Goal: Use online tool/utility: Utilize a website feature to perform a specific function

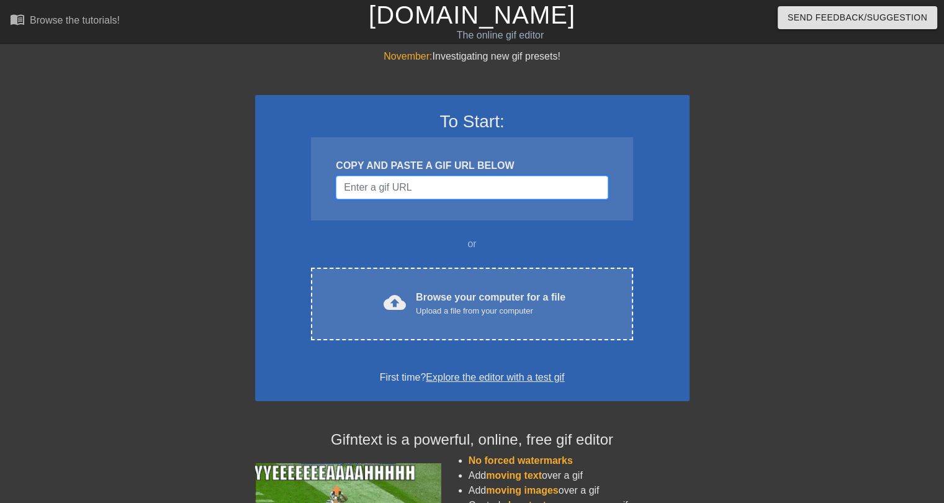
click at [428, 179] on input "Username" at bounding box center [472, 188] width 272 height 24
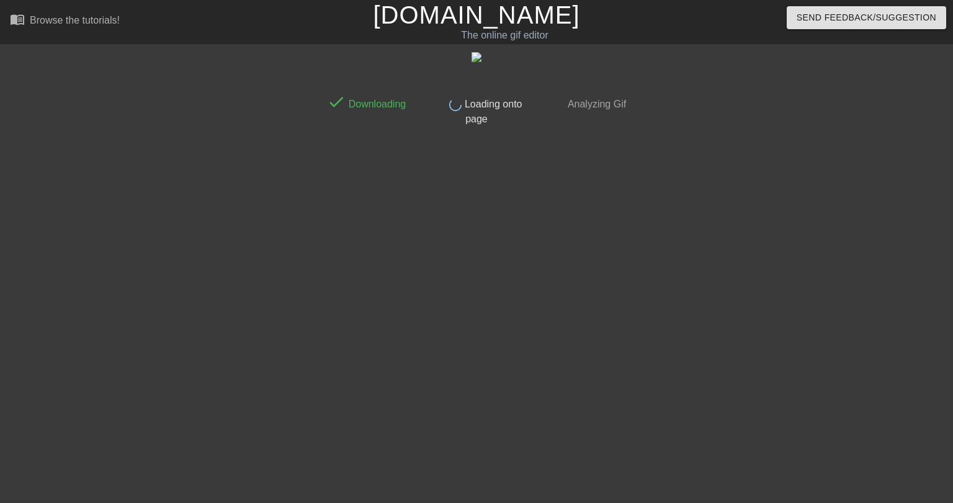
click at [161, 118] on div at bounding box center [213, 235] width 186 height 372
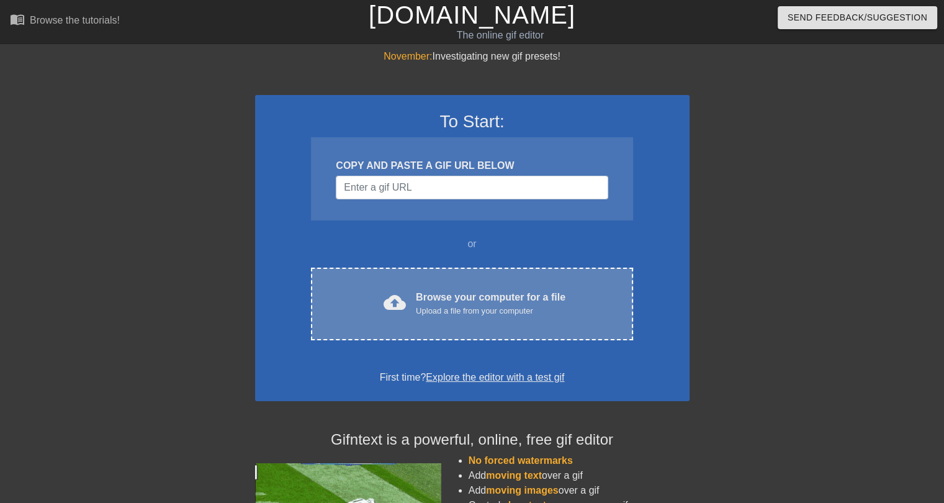
click at [466, 323] on div "cloud_upload Browse your computer for a file Upload a file from your computer C…" at bounding box center [472, 304] width 322 height 73
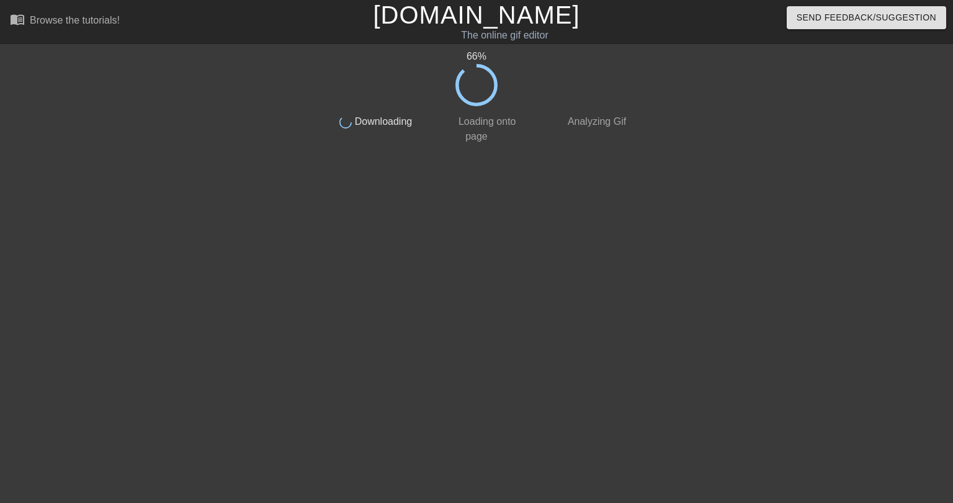
drag, startPoint x: 466, startPoint y: 323, endPoint x: 288, endPoint y: 69, distance: 310.1
click at [288, 69] on div at bounding box center [213, 235] width 186 height 372
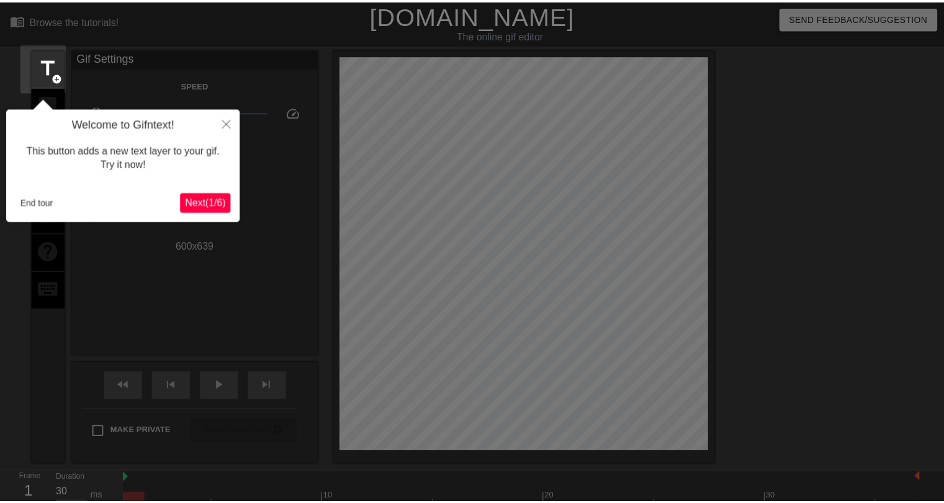
scroll to position [30, 0]
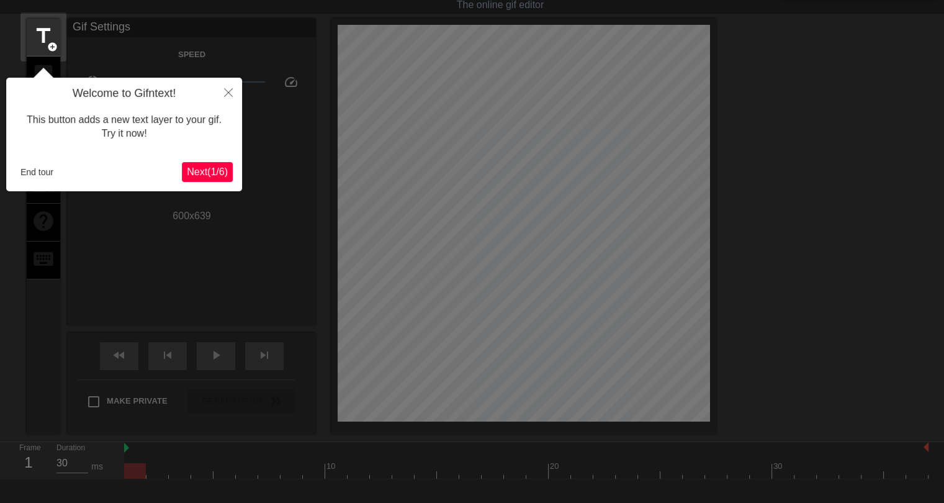
click at [225, 168] on span "Next ( 1 / 6 )" at bounding box center [207, 171] width 41 height 11
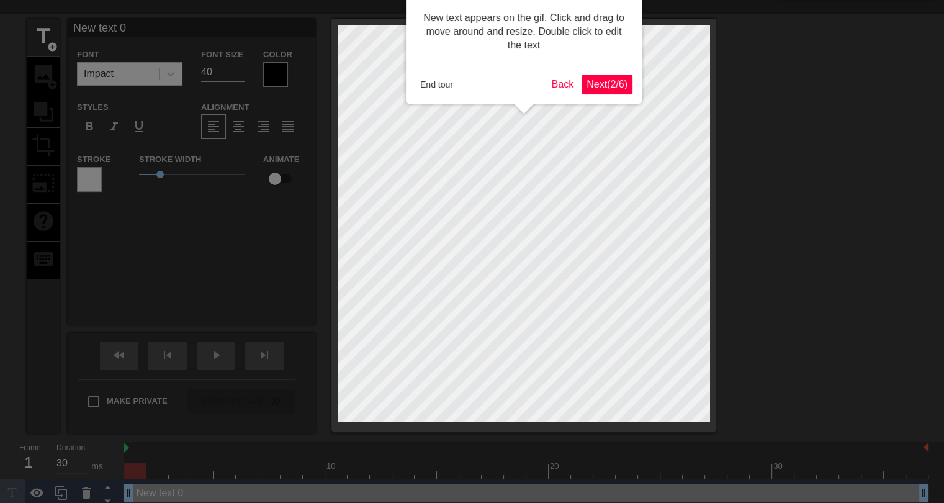
scroll to position [0, 0]
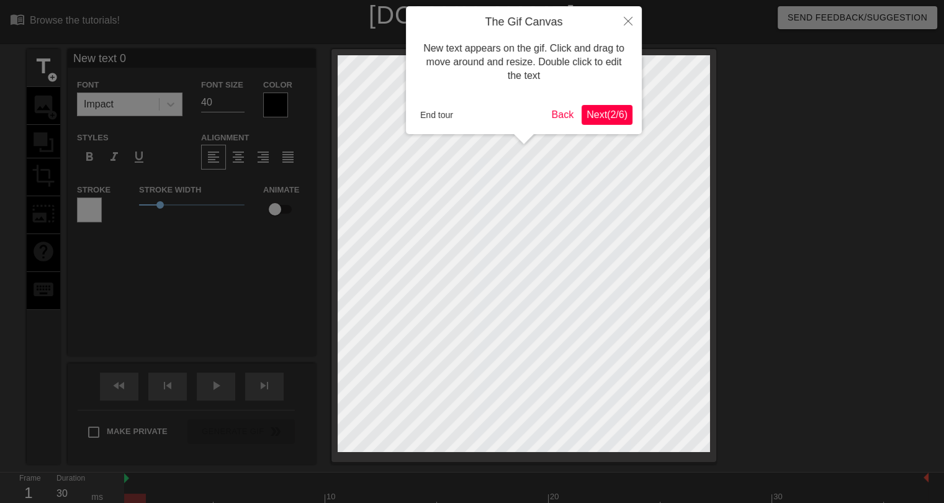
click at [609, 118] on span "Next ( 2 / 6 )" at bounding box center [607, 114] width 41 height 11
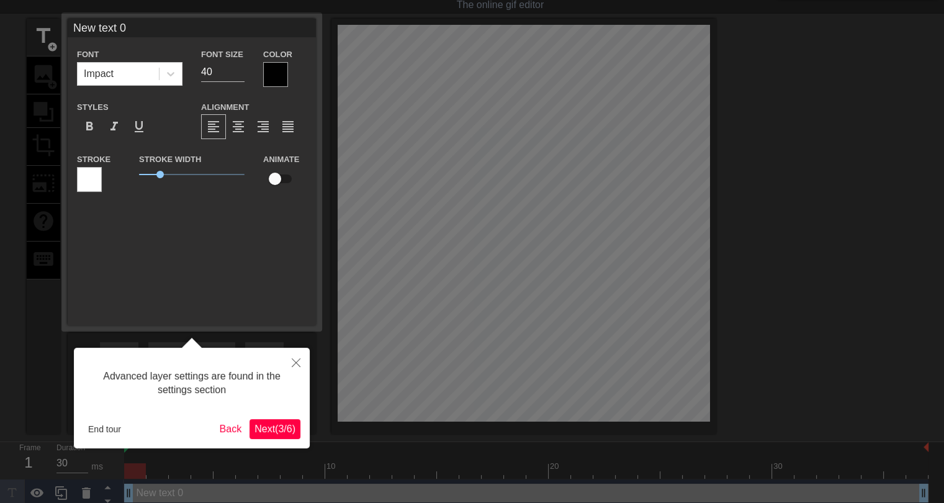
click at [269, 424] on span "Next ( 3 / 6 )" at bounding box center [274, 428] width 41 height 11
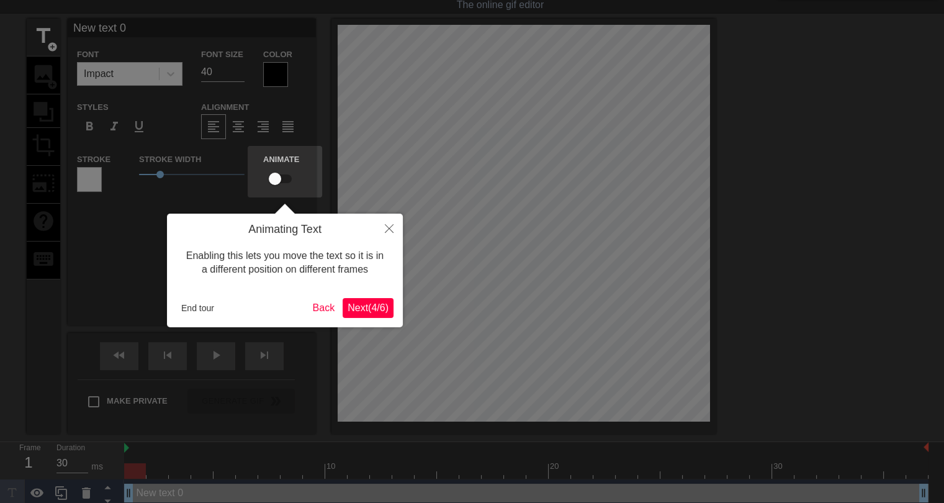
scroll to position [0, 0]
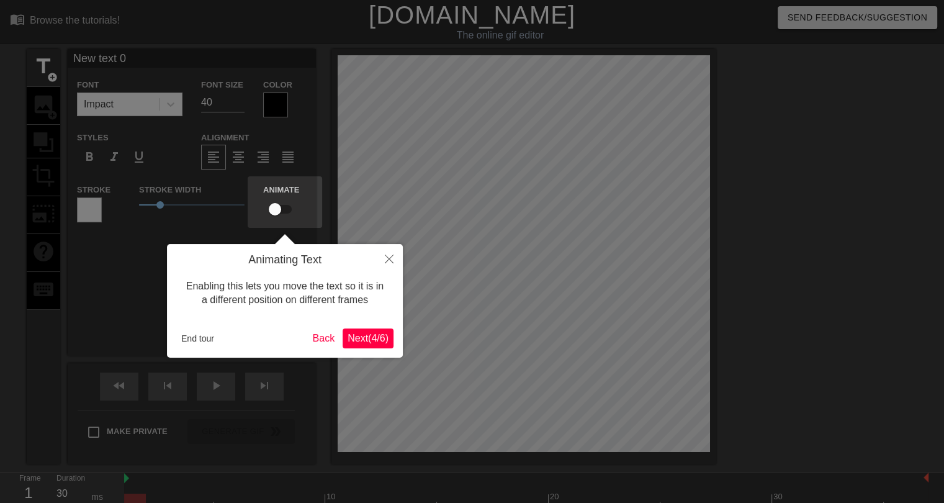
click at [374, 335] on span "Next ( 4 / 6 )" at bounding box center [368, 338] width 41 height 11
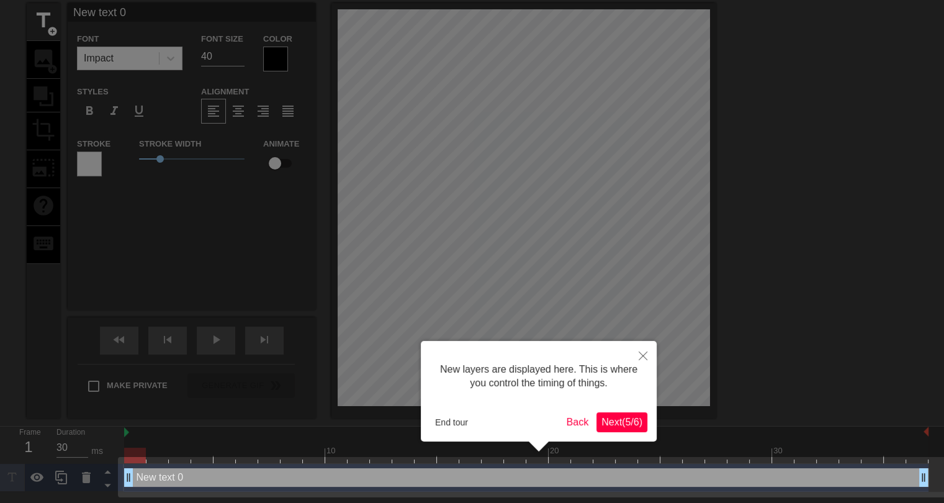
click at [619, 417] on span "Next ( 5 / 6 )" at bounding box center [621, 422] width 41 height 11
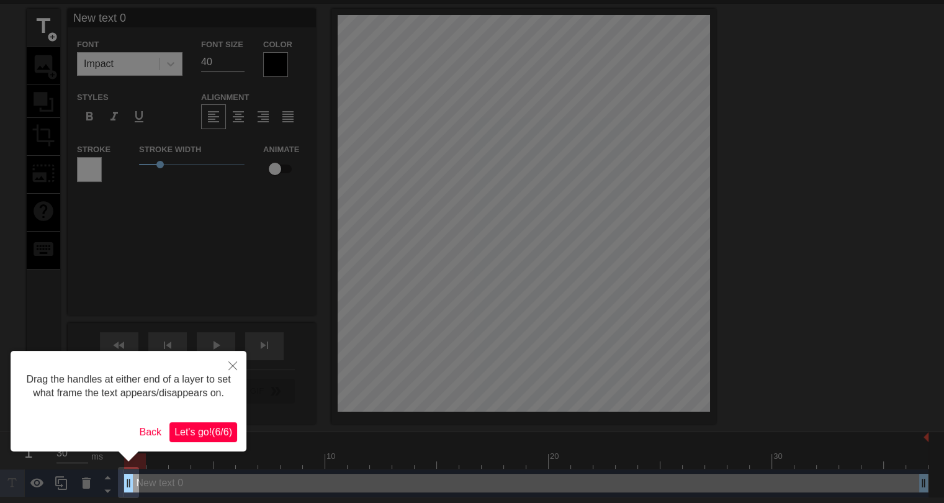
scroll to position [41, 0]
click at [217, 434] on span "Let's go! ( 6 / 6 )" at bounding box center [203, 431] width 58 height 11
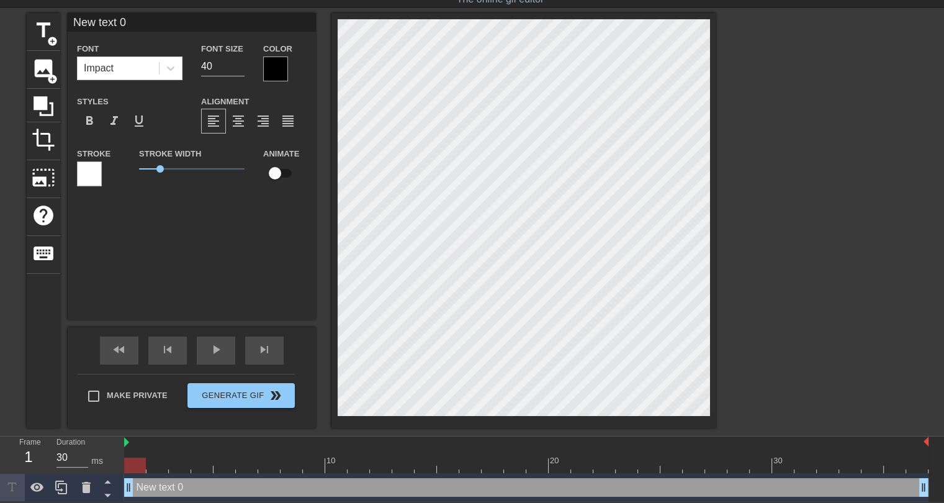
scroll to position [1, 3]
type input "T"
type textarea "T"
type input "Th"
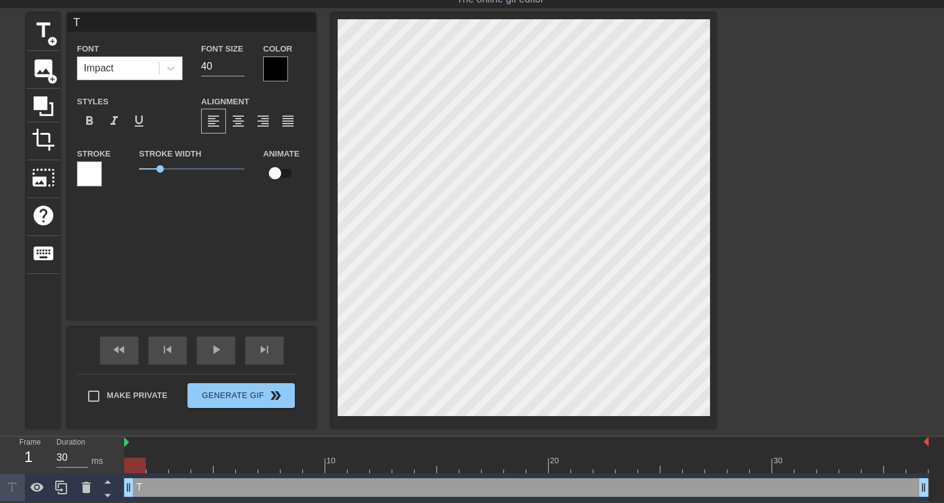
type textarea "Th"
type input "The"
type textarea "The"
type input "Ther"
type textarea "Ther"
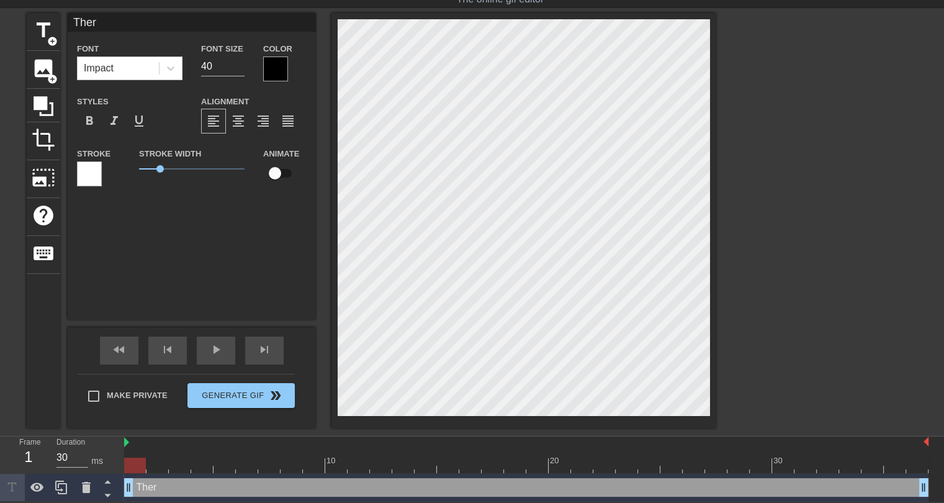
type input "There"
type textarea "There"
type input "There"
type textarea "There"
type input "There a"
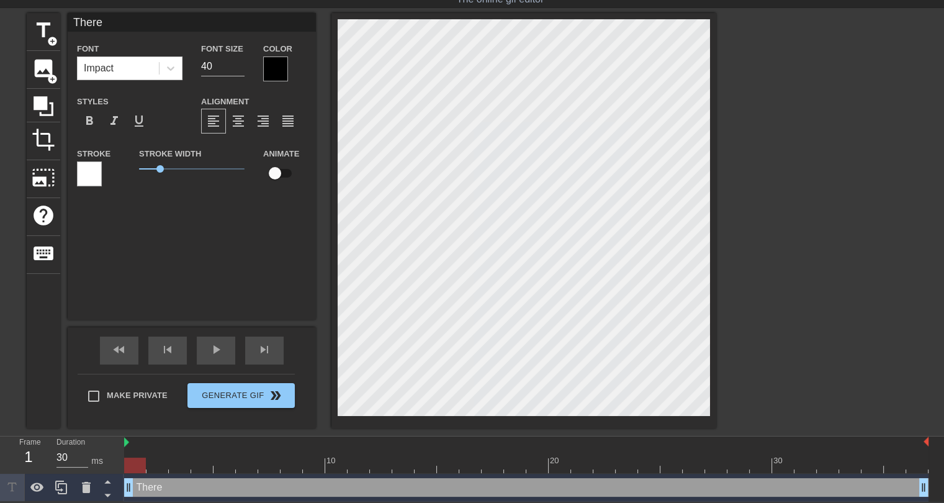
type textarea "There a"
type input "There ar"
type textarea "There ar"
type input "There are"
type textarea "There are"
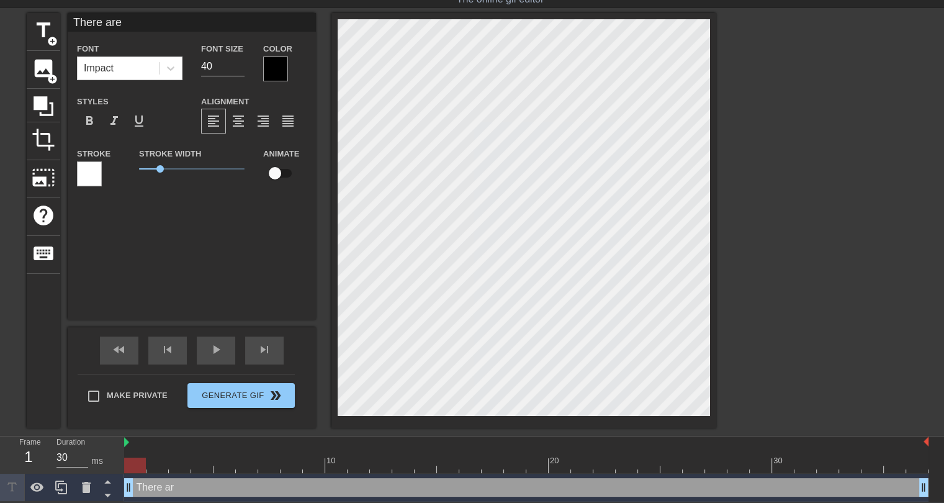
type input "There are"
type textarea "There are"
click at [164, 70] on icon at bounding box center [170, 68] width 12 height 12
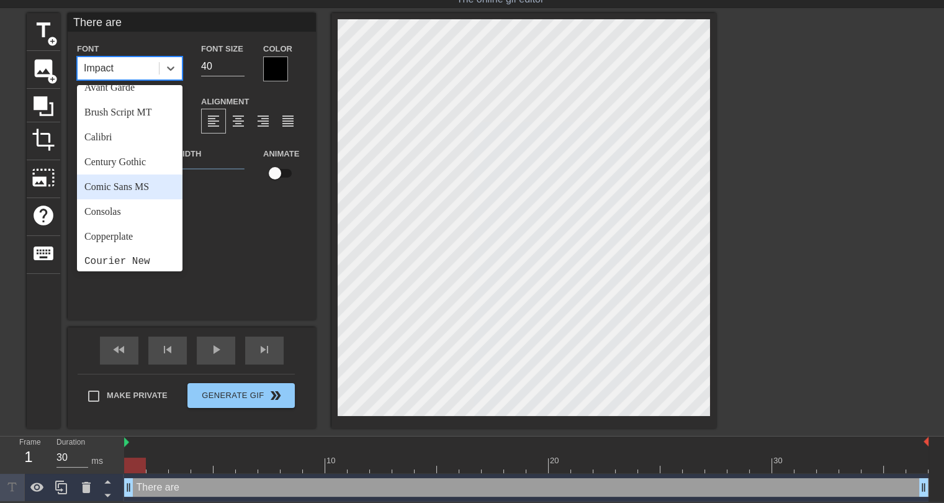
scroll to position [124, 0]
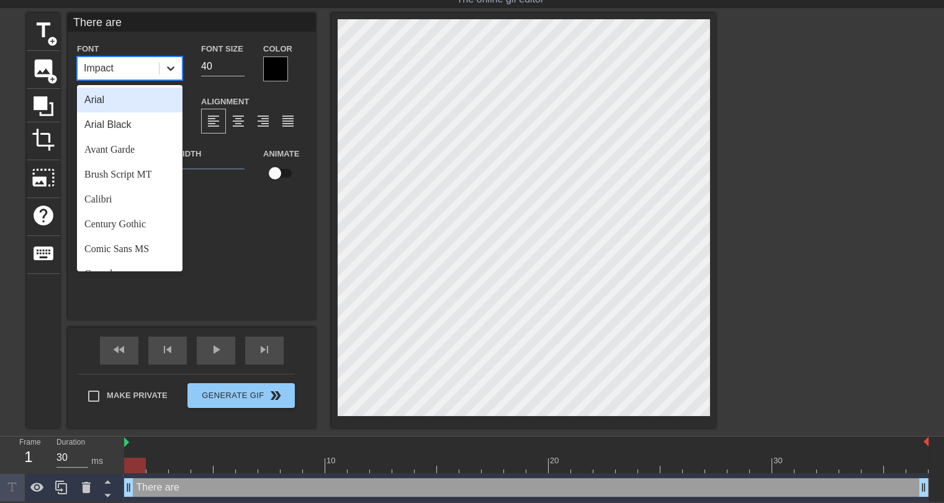
click at [175, 64] on icon at bounding box center [170, 68] width 12 height 12
click at [149, 151] on div "Avant Garde" at bounding box center [130, 149] width 106 height 25
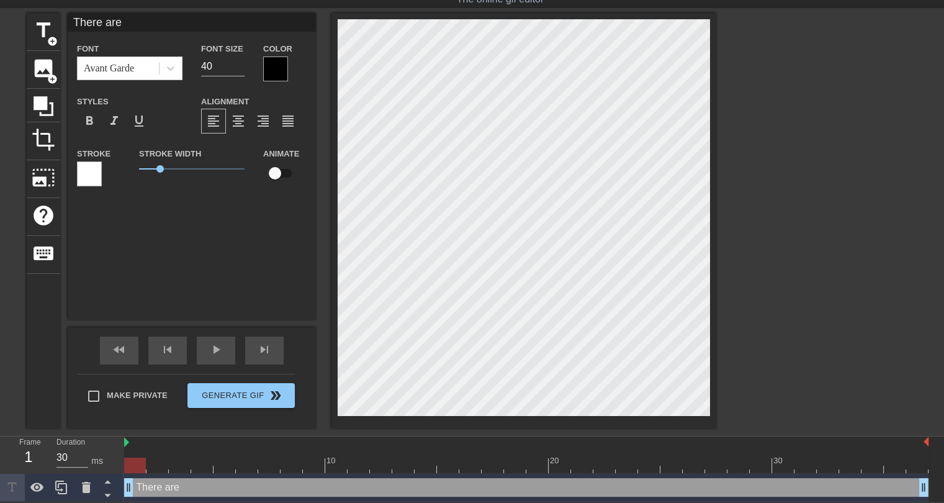
click at [282, 68] on div at bounding box center [275, 68] width 25 height 25
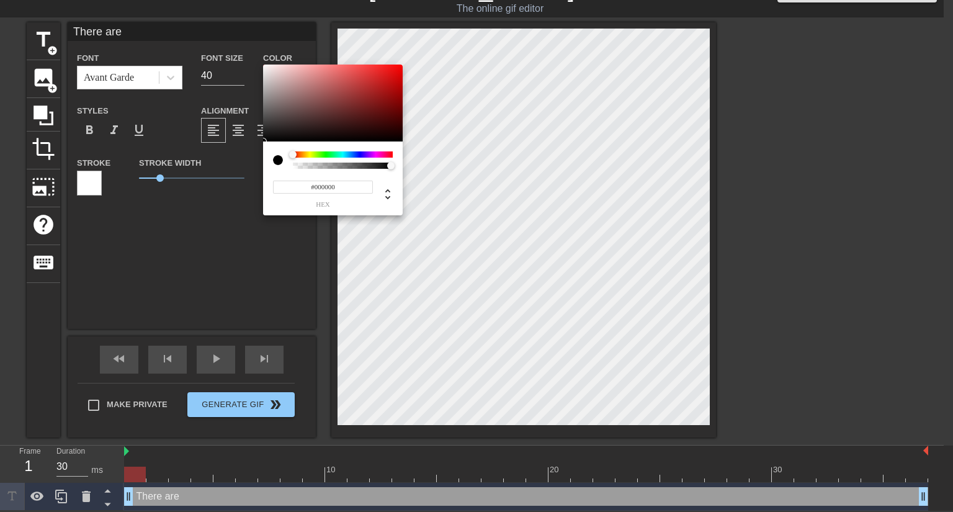
type input "0"
type input "1"
drag, startPoint x: 295, startPoint y: 164, endPoint x: 469, endPoint y: 176, distance: 174.8
click at [469, 176] on div "0 r 0 g 0 b 1 a" at bounding box center [476, 256] width 953 height 512
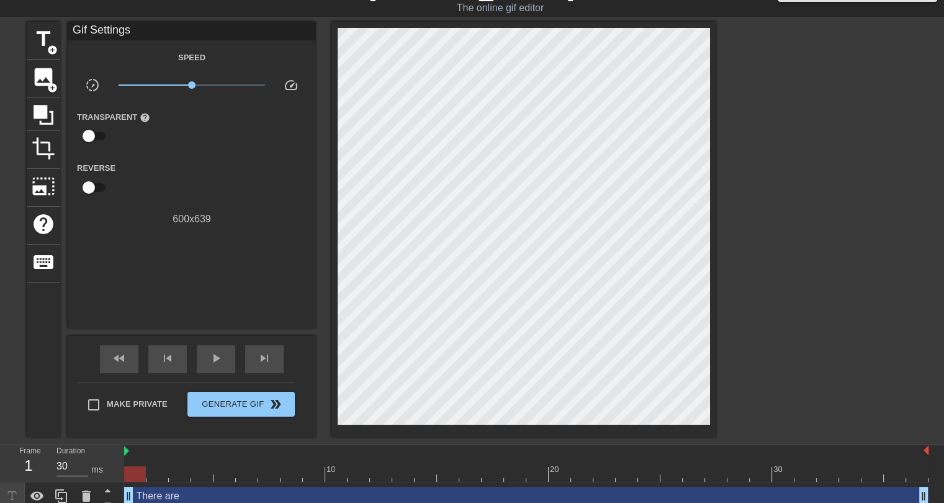
drag, startPoint x: 293, startPoint y: 63, endPoint x: 248, endPoint y: 40, distance: 50.2
click at [145, 142] on div "Transparent help" at bounding box center [120, 128] width 104 height 39
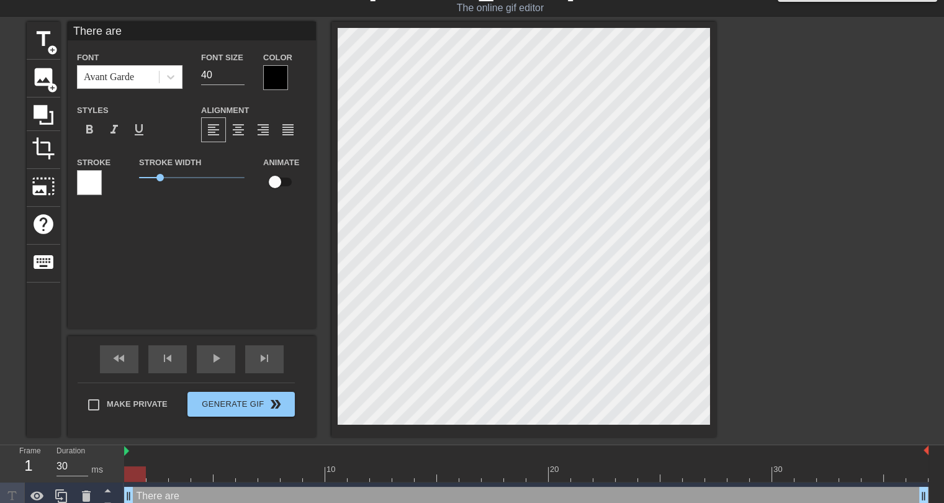
click at [276, 77] on div at bounding box center [275, 77] width 25 height 25
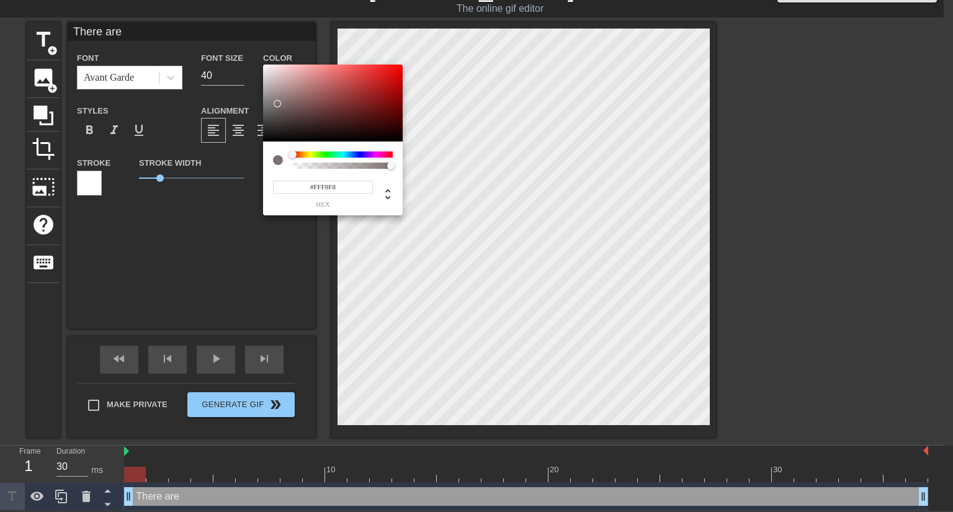
type input "#FFFFFF"
drag, startPoint x: 279, startPoint y: 106, endPoint x: 254, endPoint y: 26, distance: 83.8
click at [254, 26] on div "#FFFFFF hex" at bounding box center [476, 256] width 953 height 512
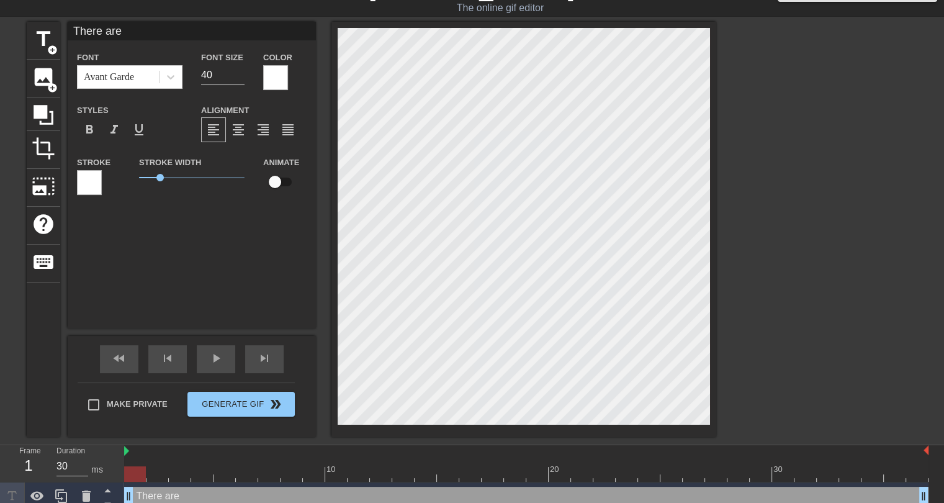
scroll to position [1, 2]
type input "T"
type textarea "T"
type input "TH"
type textarea "TH"
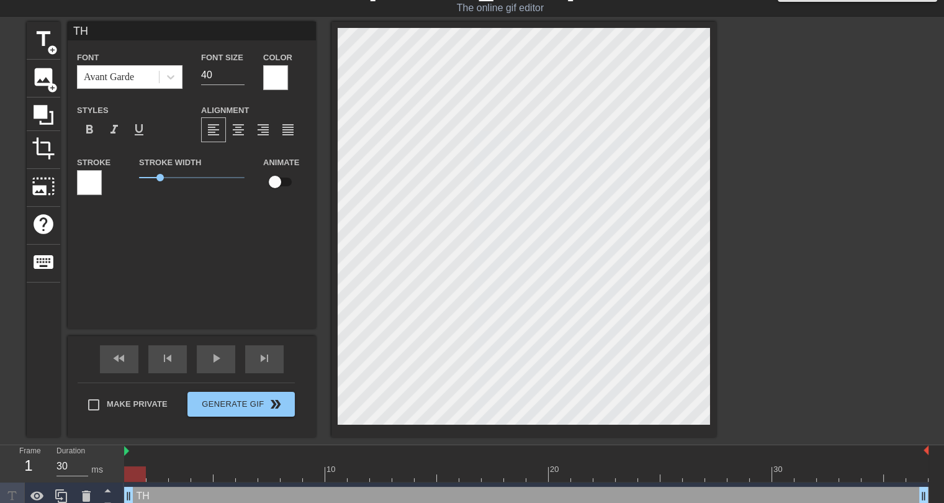
type input "THE"
type textarea "THE"
type input "THER"
type textarea "THER"
type input "THERE"
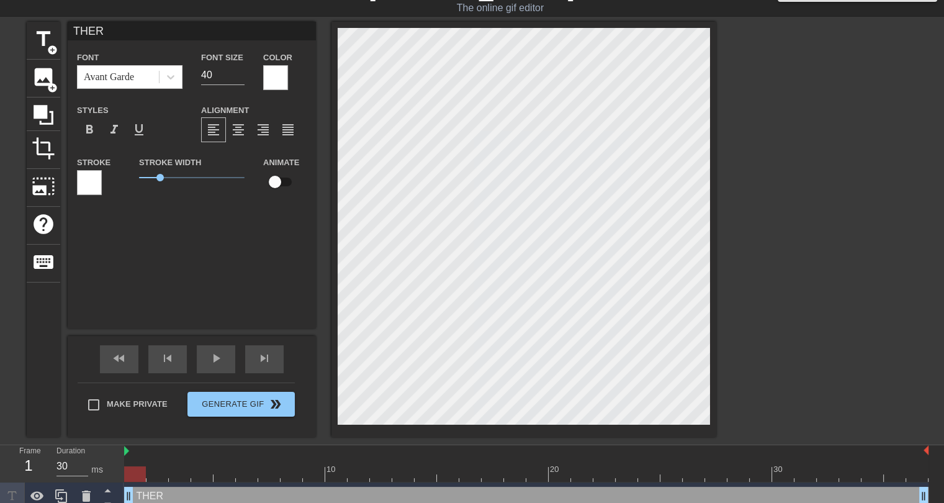
type textarea "THERE"
type input "THERE"
type textarea "THERE"
type input "THERE A"
type textarea "THERE A"
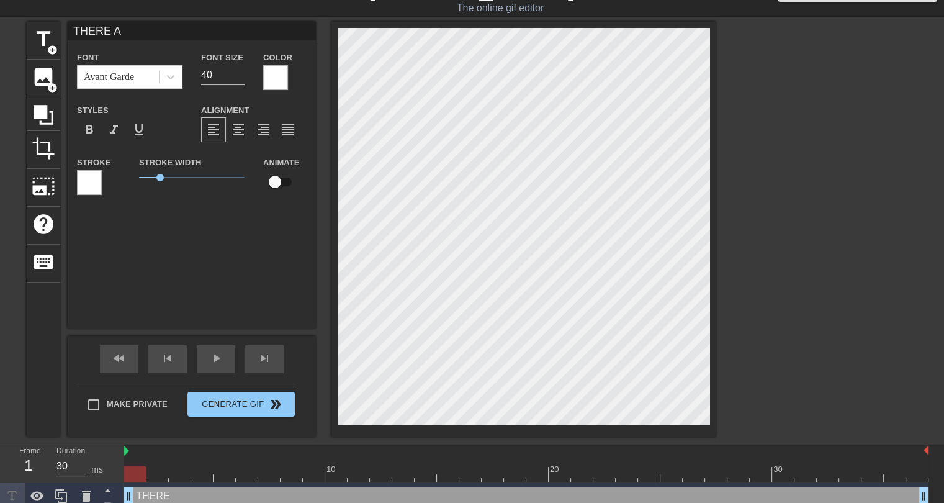
type input "THERE AR"
type textarea "THERE AR"
type input "THERE ARE"
type textarea "THERE ARE"
type input "THERE ARE"
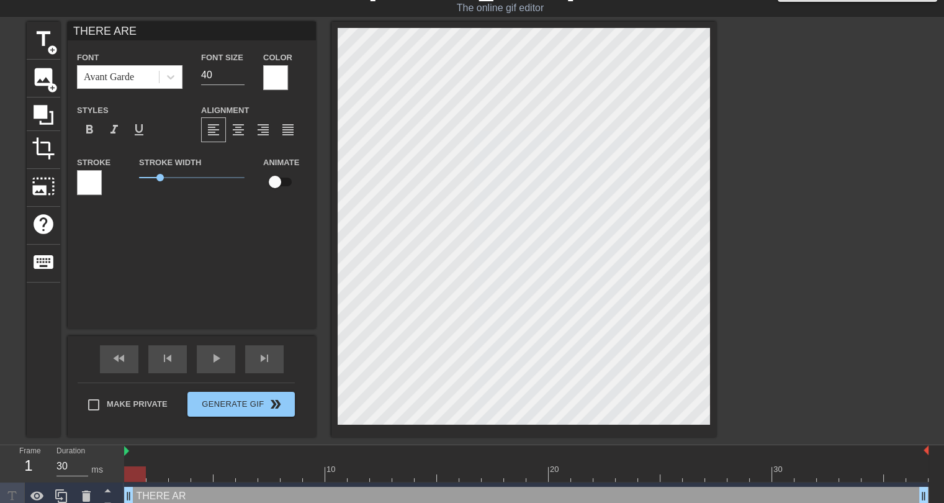
type textarea "THERE ARE"
type input "THERE ARE N"
type textarea "THERE ARE N"
type input "THERE ARE NO"
type textarea "THERE ARE NO"
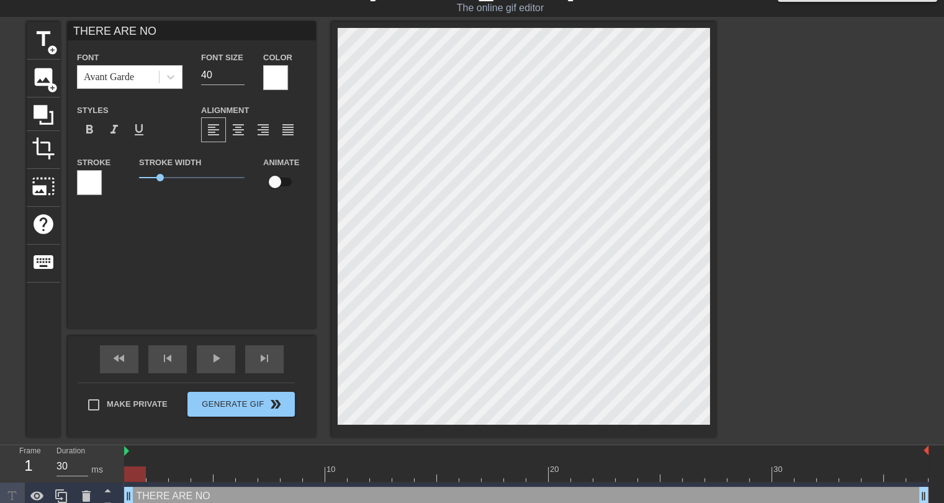
scroll to position [1, 4]
type input "THERE ARE NO"
type textarea "THERE ARE NO"
type input "THERE ARE NO U"
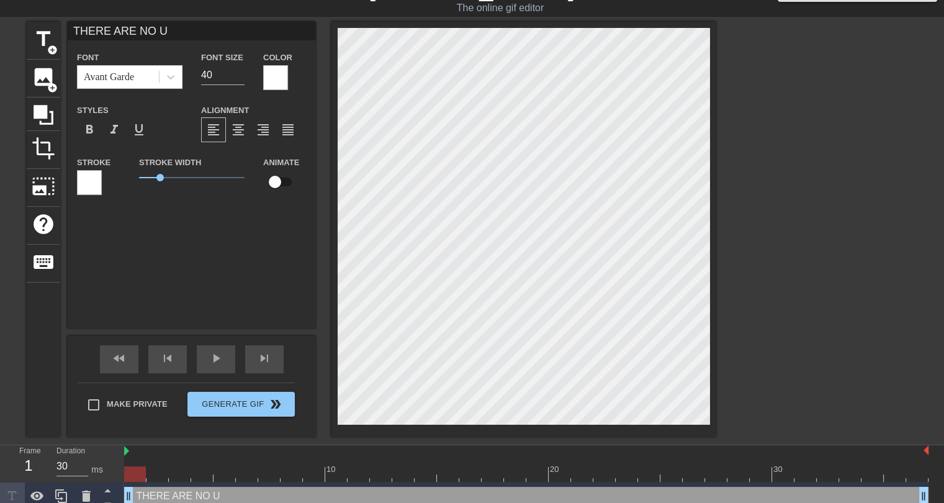
type textarea "THERE ARE NO U"
type input "THERE ARE NO"
type textarea "THERE ARE NO"
type input "THERE ARE NO F"
type textarea "THERE ARE NO F"
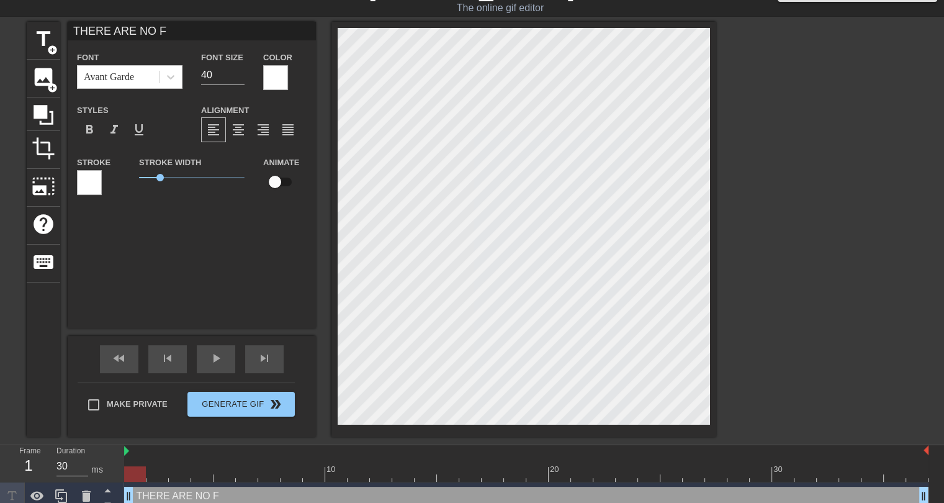
type input "THERE ARE NO FE"
type textarea "THERE ARE NO FE"
type input "THERE ARE NO FEM"
type textarea "THERE ARE NO FEM"
type input "THERE ARE NO FEMB"
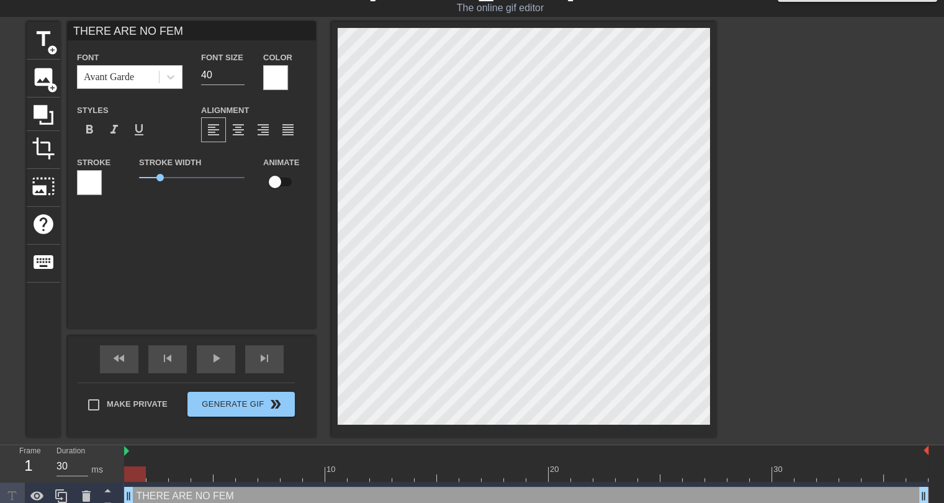
type textarea "THERE ARE NO FEMB"
type input "THERE ARE NO FEMBO"
type textarea "THERE ARE NO FEMBO"
type input "THERE ARE NO FEMBOY"
type textarea "THERE ARE NO FEMBOY"
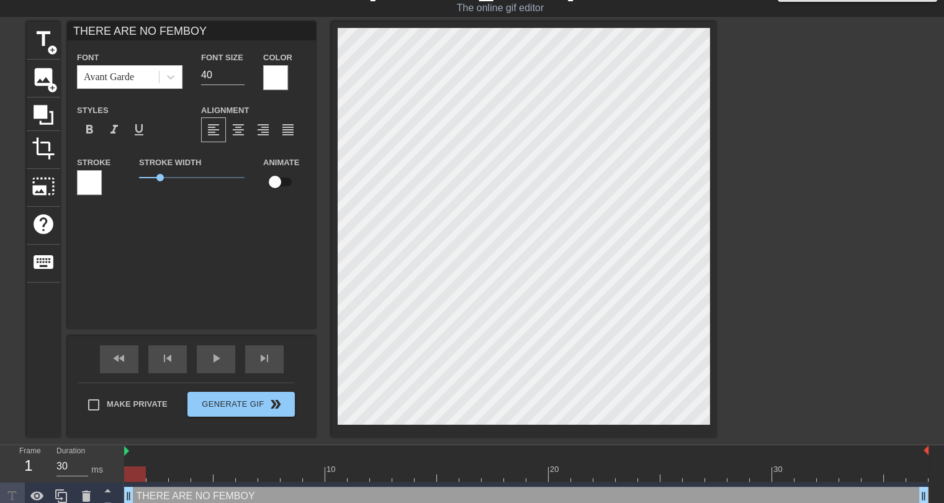
type input "THERE ARE NO FEMBOYS"
type textarea "THERE ARE NO FEMBOYS"
type input "THERE ARE NO FEMBOYS"
type textarea "THERE ARE NO FEMBOYS"
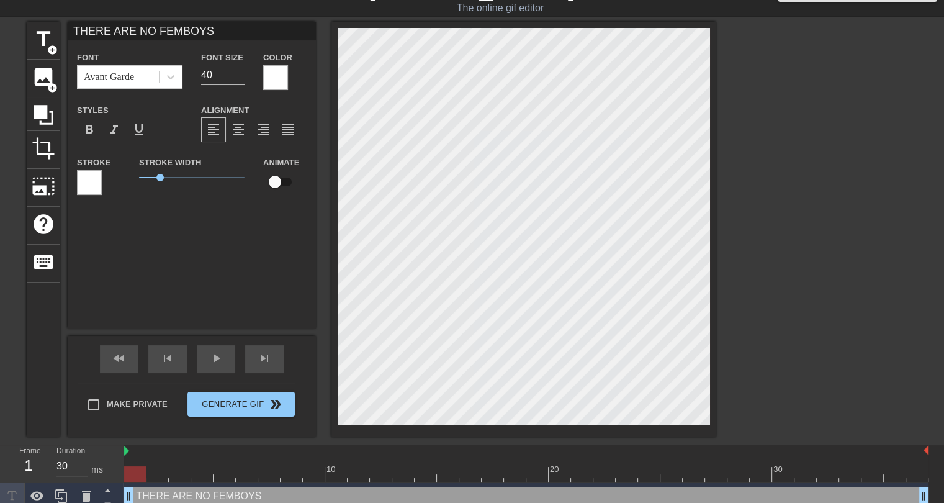
type input "THERE ARE NO FEMBOYSI"
type textarea "THERE ARE NO FEMBOYS I"
type input "THERE ARE NO FEMBOYSIN"
type textarea "THERE ARE NO FEMBOYS IN"
type input "THERE ARE NO FEMBOYSIN"
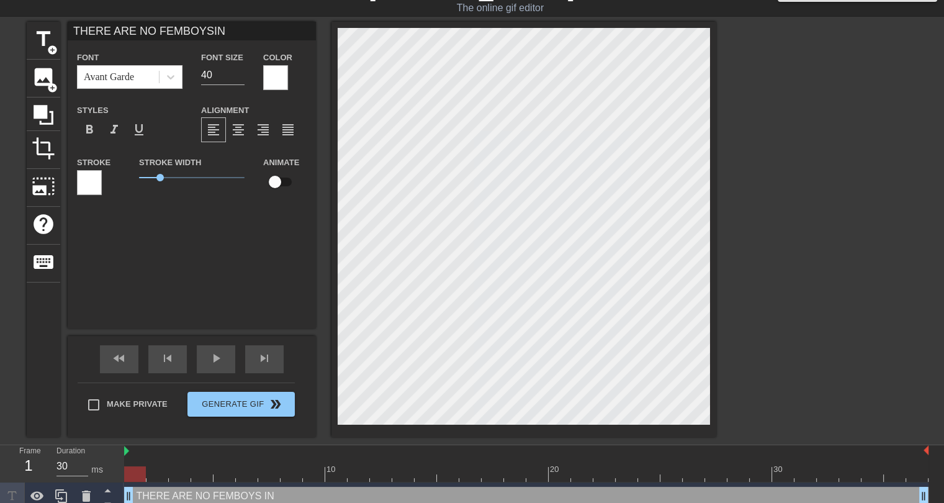
type textarea "THERE ARE NO FEMBOYS IN"
type input "THERE ARE NO FEMBOYSIN I"
type textarea "THERE ARE NO FEMBOYS IN I"
type input "THERE ARE NO FEMBOYSIN IN"
type textarea "THERE ARE NO FEMBOYS IN IN"
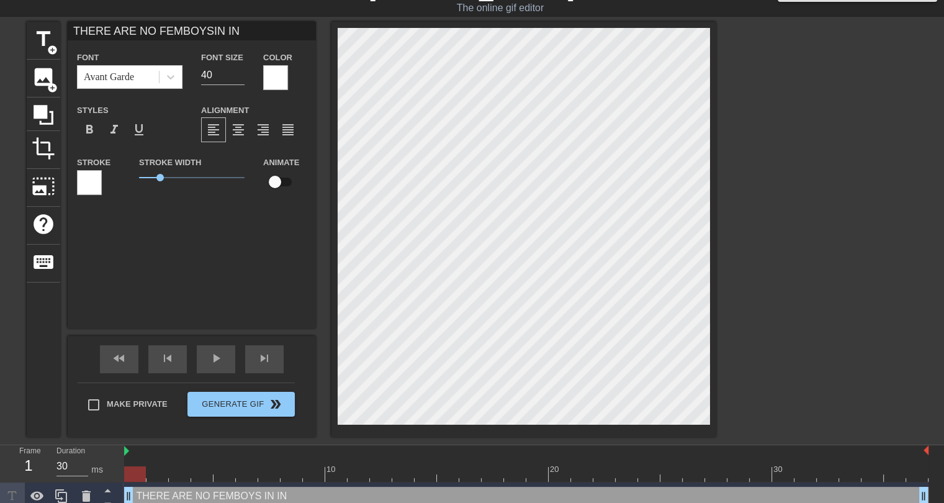
type input "THERE ARE NO FEMBOYSIN INP"
type textarea "THERE ARE NO FEMBOYS IN INPW"
type input "THERE ARE NO FEMBOYSIN INPWE"
type textarea "THERE ARE NO FEMBOYS IN INPWE"
type input "THERE ARE NO FEMBOYSIN INPWER"
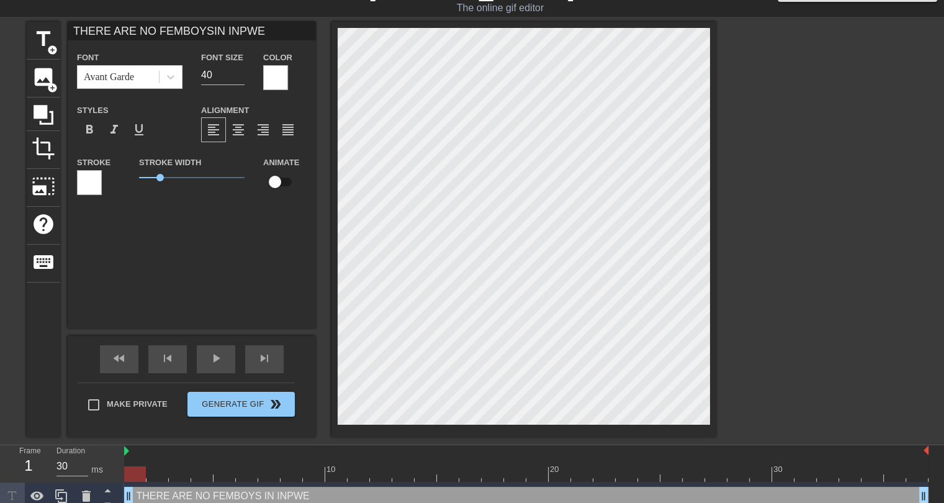
type textarea "THERE ARE NO FEMBOYS IN INPWER"
type input "THERE ARE NO FEMBOYSIN INPWE"
type textarea "THERE ARE NO FEMBOYS IN INPWE"
type input "THERE ARE NO FEMBOYSIN INPW"
type textarea "THERE ARE NO FEMBOYS IN INPW"
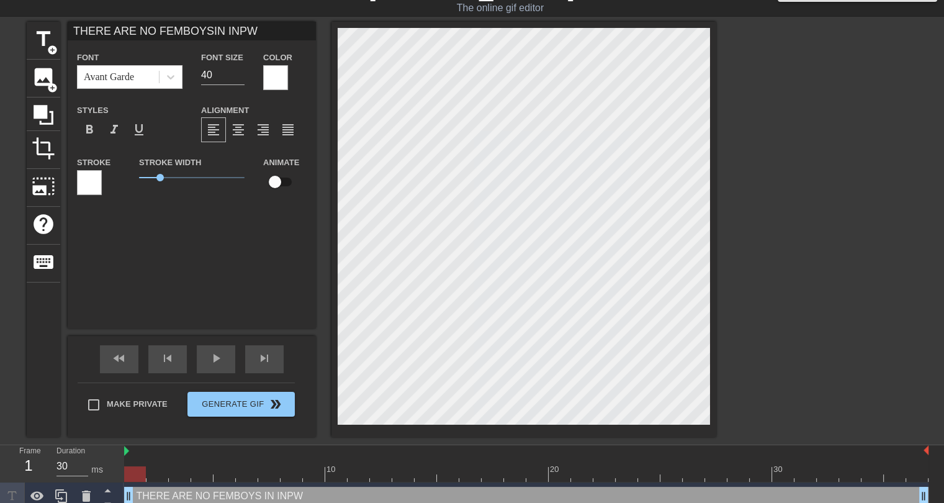
type input "THERE ARE NO FEMBOYSIN INP"
type textarea "THERE ARE NO FEMBOYS IN INP"
type input "THERE ARE NO FEMBOYSIN INPE"
type textarea "THERE ARE NO FEMBOYS IN INPE"
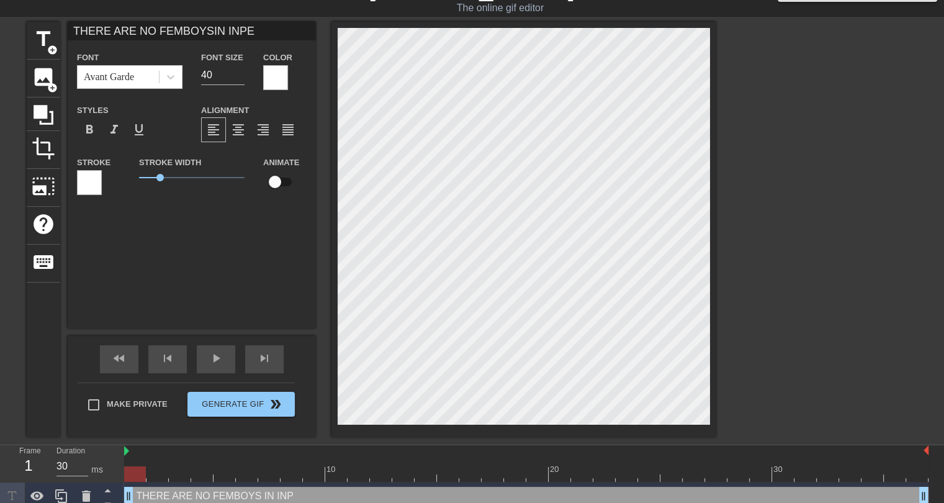
type input "THERE ARE NO FEMBOYSIN INPER"
type textarea "THERE ARE NO FEMBOYS IN INPER"
type input "THERE ARE NO FEMBOYSIN INPERI"
type textarea "THERE ARE NO FEMBOYS IN INPERI"
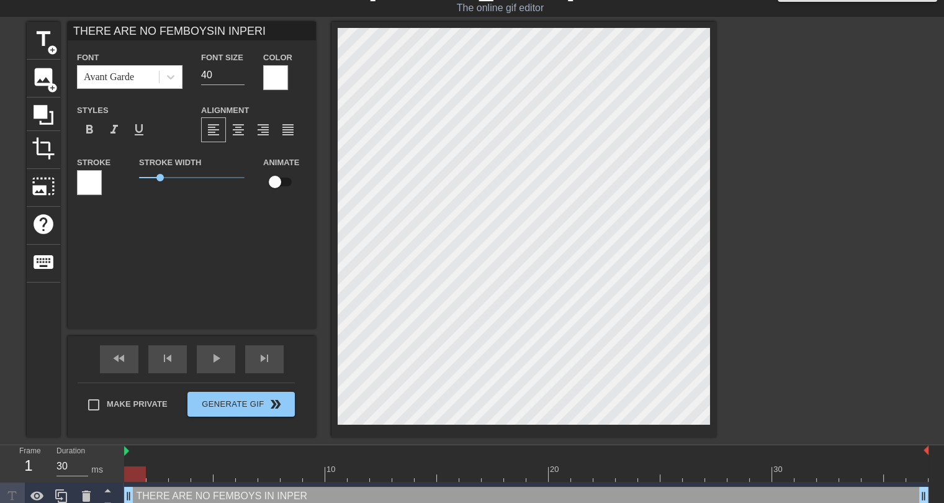
type input "THERE ARE NO FEMBOYSIN INPERIA"
type textarea "THERE ARE NO FEMBOYS IN INPERIA"
type input "THERE ARE NO FEMBOYSIN INPERI"
type textarea "THERE ARE NO FEMBOYS IN INPERI"
type input "THERE ARE NO FEMBOYSIN INPER"
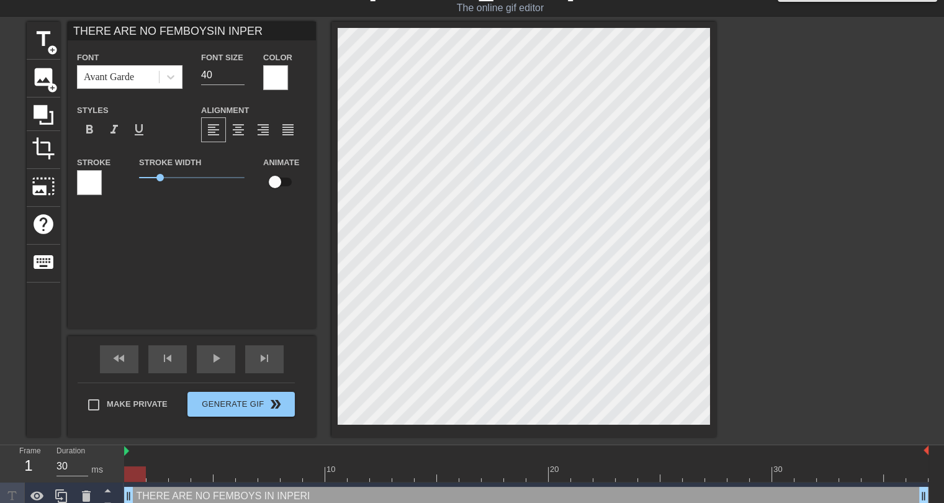
type textarea "THERE ARE NO FEMBOYS IN INPER"
type input "THERE ARE NO FEMBOYSIN INPE"
type textarea "THERE ARE NO FEMBOYS IN INPE"
type input "THERE ARE NO FEMBOYSIN INP"
type textarea "THERE ARE NO FEMBOYS IN INP"
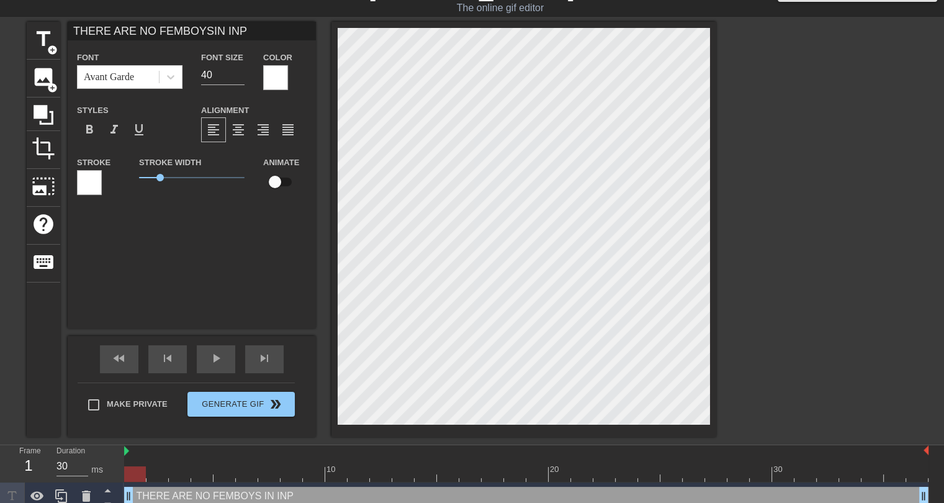
type input "THERE ARE NO FEMBOYSIN IN"
type textarea "THERE ARE NO FEMBOYS IN IN"
type input "THERE ARE NO FEMBOYSIN I"
type textarea "THERE ARE NO FEMBOYS IN I"
type input "THERE ARE NO FEMBOYSIN IM"
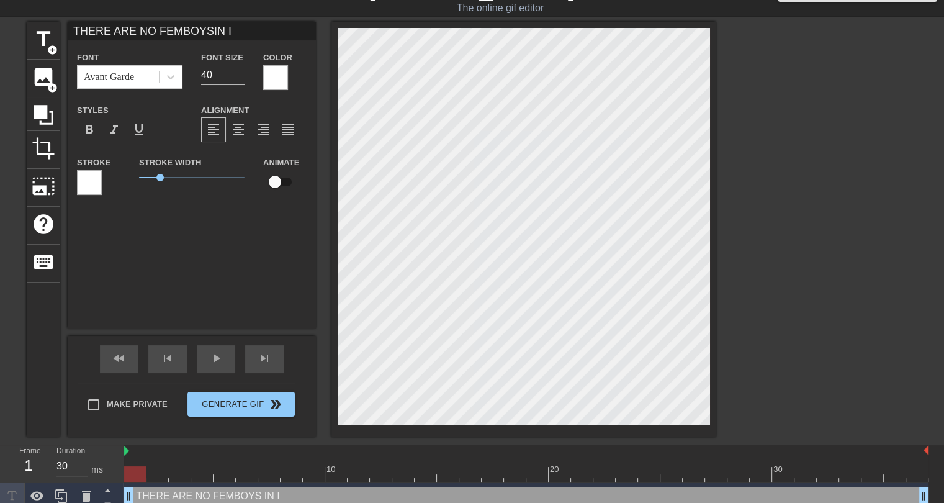
type textarea "THERE ARE NO FEMBOYS IN IM"
type input "THERE ARE NO FEMBOYSIN IMP"
type textarea "THERE ARE NO FEMBOYS IN IMP"
type input "THERE ARE NO FEMBOYSIN IMPE"
type textarea "THERE ARE NO FEMBOYS IN IMPE"
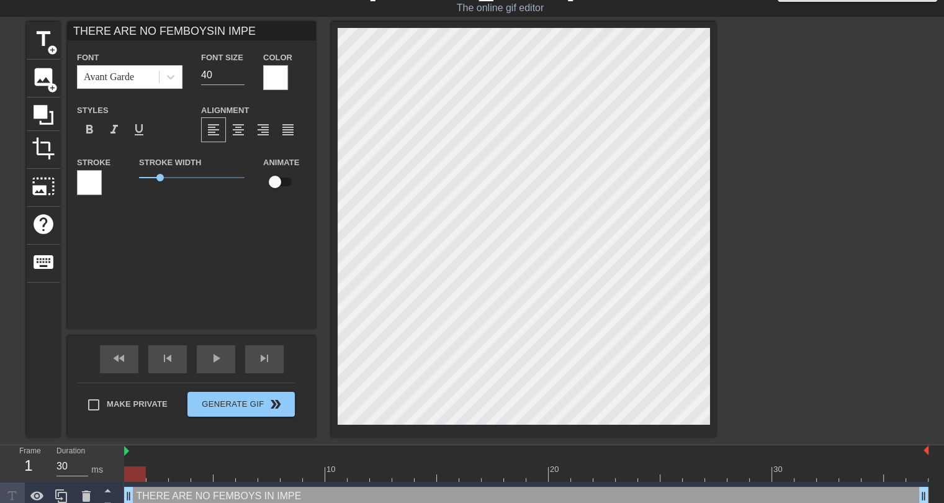
type input "THERE ARE NO FEMBOYSIN IMPER"
type textarea "THERE ARE NO FEMBOYS IN IMPER"
type input "THERE ARE NO FEMBOYSIN IMPERI"
type textarea "THERE ARE NO FEMBOYS IN IMPERI"
type input "THERE ARE NO FEMBOYSIN IMPERIA"
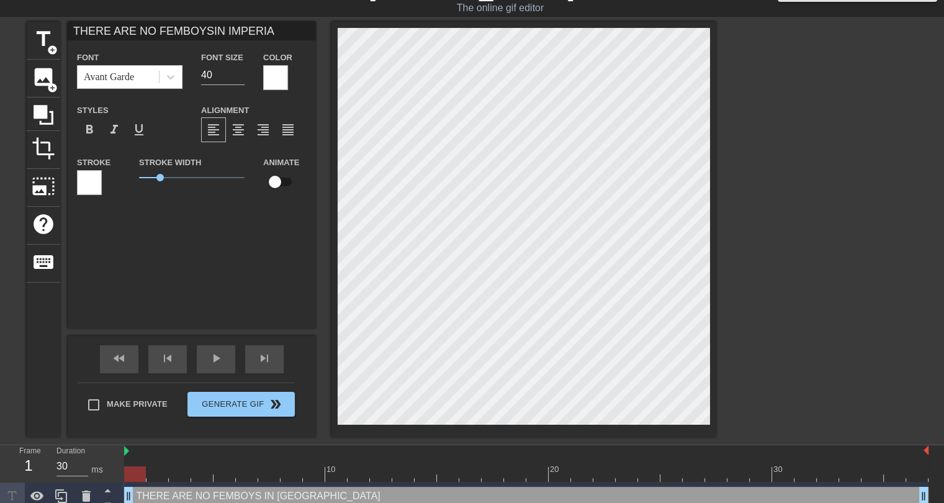
scroll to position [2, 4]
type textarea "THERE ARE NO FEMBOYS IN [GEOGRAPHIC_DATA]"
click at [242, 128] on span "format_align_center" at bounding box center [238, 129] width 15 height 15
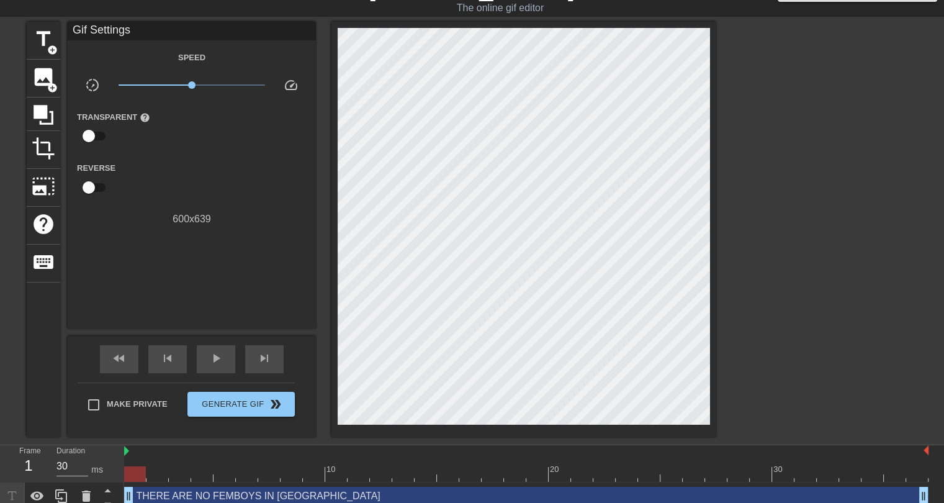
click at [771, 117] on div at bounding box center [824, 208] width 186 height 372
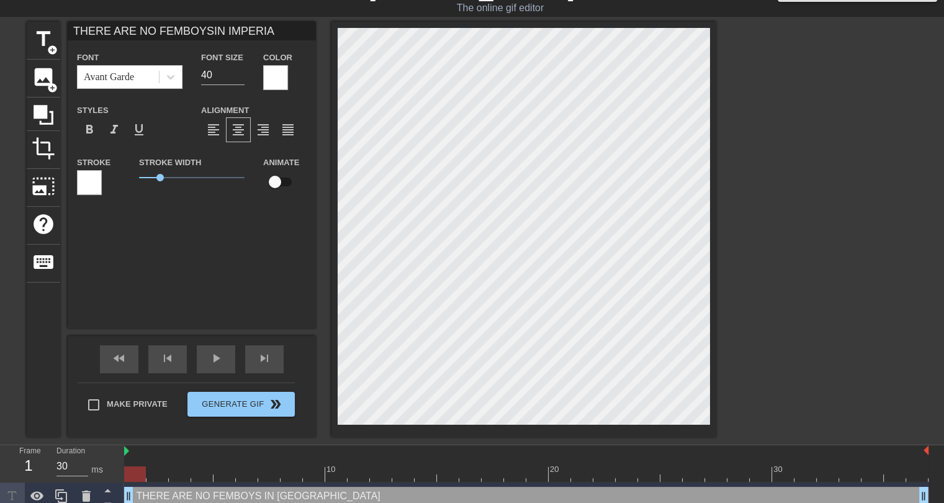
click at [793, 148] on div at bounding box center [824, 208] width 186 height 372
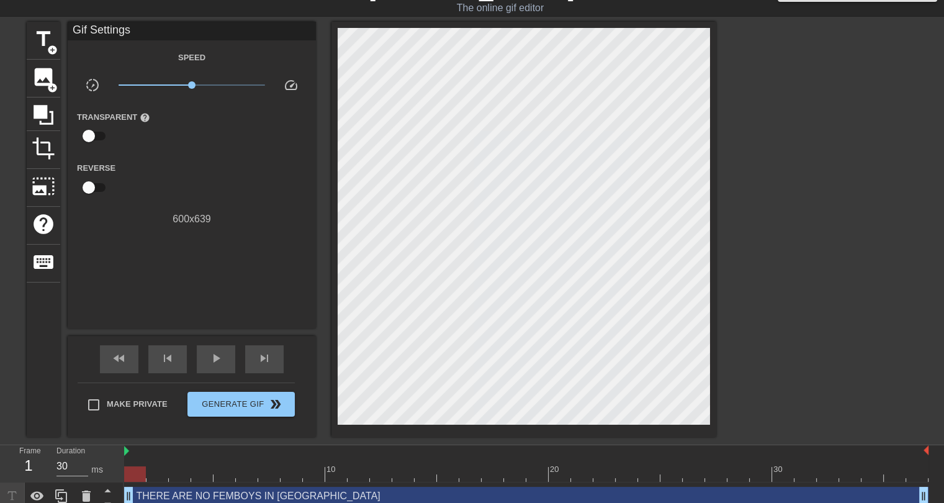
drag, startPoint x: 126, startPoint y: 449, endPoint x: 112, endPoint y: 454, distance: 15.1
click at [112, 453] on div "Frame 1 Duration 30 ms 10 20 30 THERE ARE NO FEMBOYS IN [GEOGRAPHIC_DATA] drag_…" at bounding box center [472, 477] width 944 height 65
click at [301, 492] on div "THERE ARE NO FEMBOYS IN [GEOGRAPHIC_DATA] drag_handle drag_handle" at bounding box center [526, 496] width 804 height 19
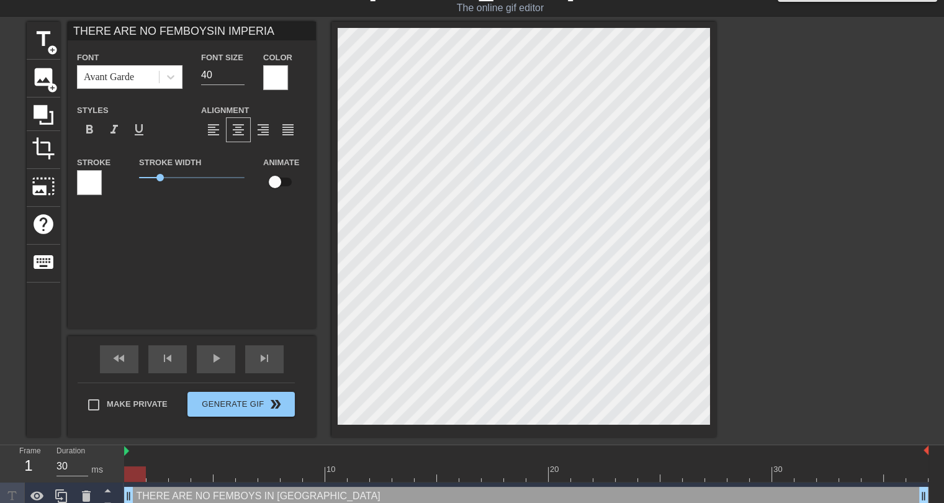
click at [782, 269] on div at bounding box center [824, 208] width 186 height 372
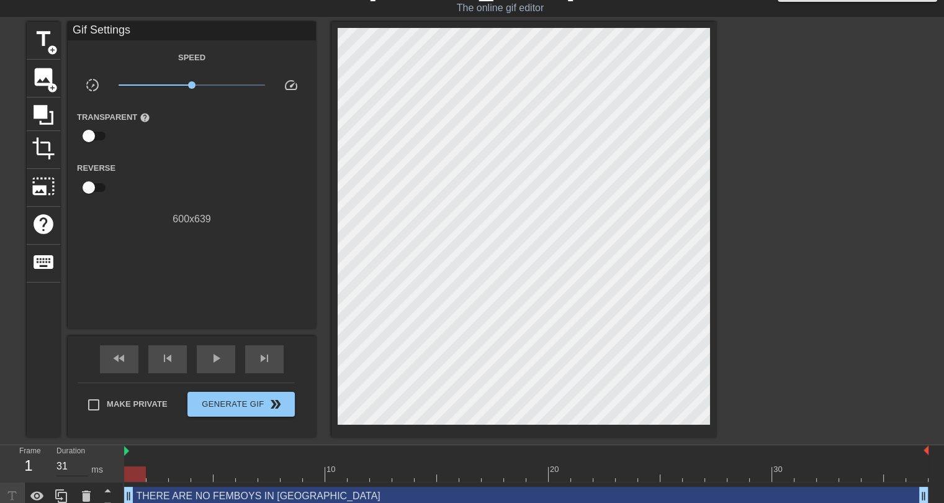
click at [86, 461] on input "31" at bounding box center [72, 466] width 32 height 20
type input "30"
click at [84, 465] on input "30" at bounding box center [72, 466] width 32 height 20
click at [139, 475] on div at bounding box center [135, 474] width 22 height 16
drag, startPoint x: 145, startPoint y: 475, endPoint x: 0, endPoint y: 531, distance: 155.6
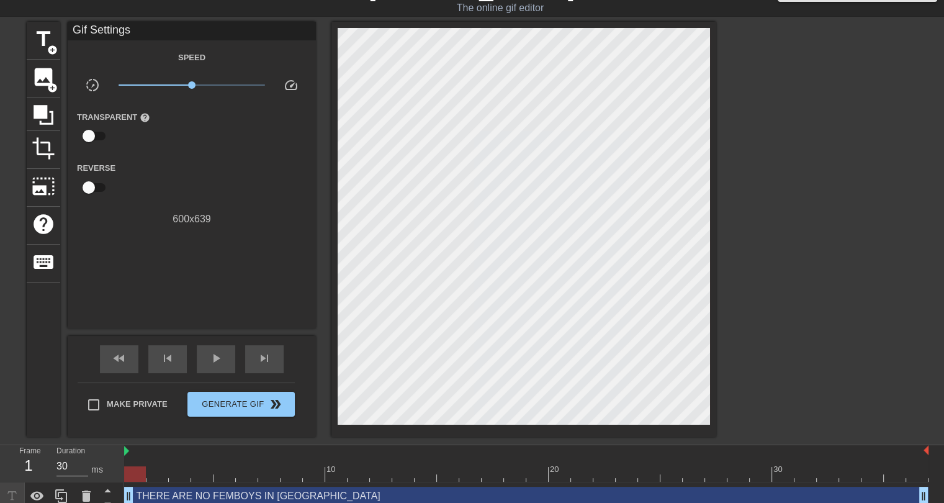
click at [0, 502] on html "menu_book Browse the tutorials! [DOMAIN_NAME] The online gif editor Send Feedba…" at bounding box center [472, 242] width 944 height 538
click at [96, 136] on input "checkbox" at bounding box center [88, 136] width 71 height 24
checkbox input "true"
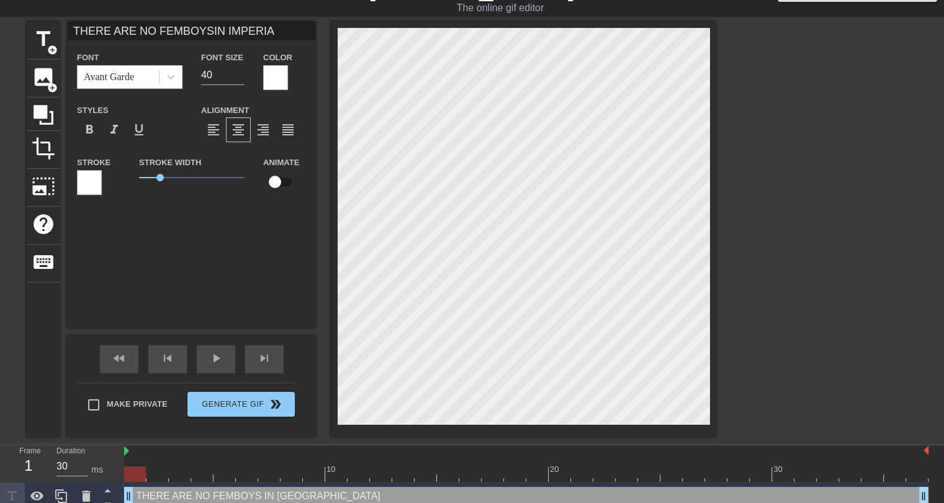
scroll to position [2, 4]
click at [827, 141] on div at bounding box center [824, 208] width 186 height 372
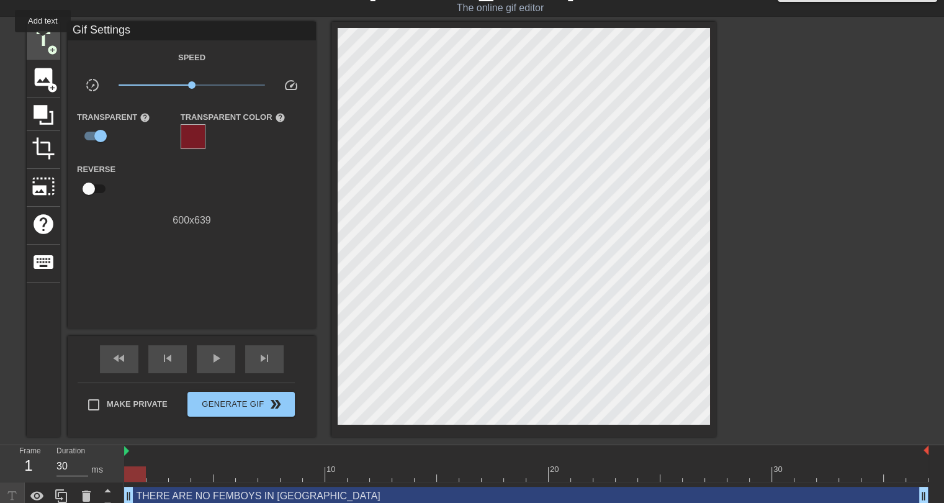
click at [43, 41] on span "title" at bounding box center [44, 39] width 24 height 24
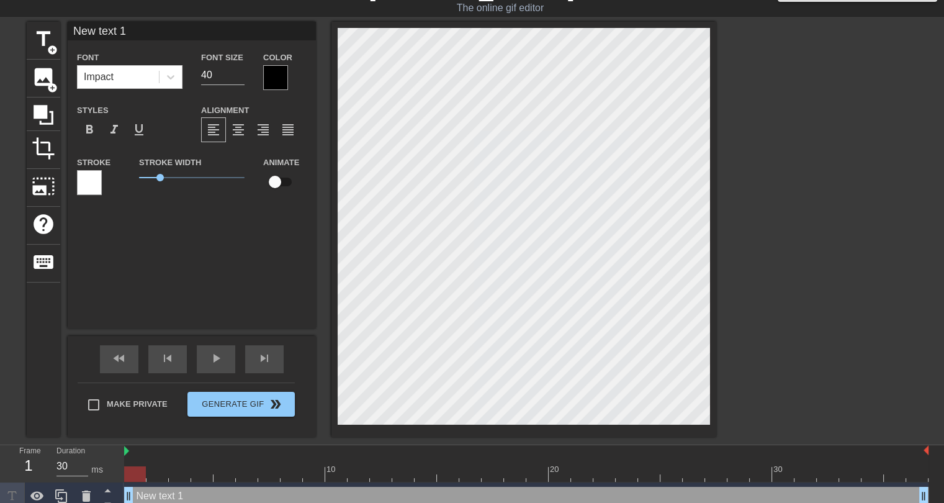
scroll to position [1, 1]
type input "THERE ARE NO FEMBOYSIN IMPERIA"
type textarea "THERE ARE NO FEMBOYS IN [GEOGRAPHIC_DATA]"
click at [240, 132] on span "format_align_center" at bounding box center [238, 129] width 15 height 15
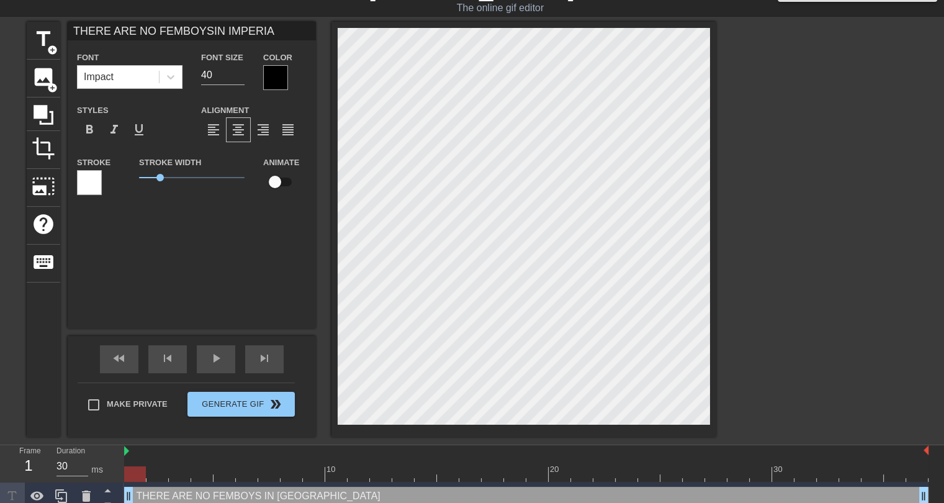
scroll to position [2, 4]
click at [854, 289] on div at bounding box center [824, 208] width 186 height 372
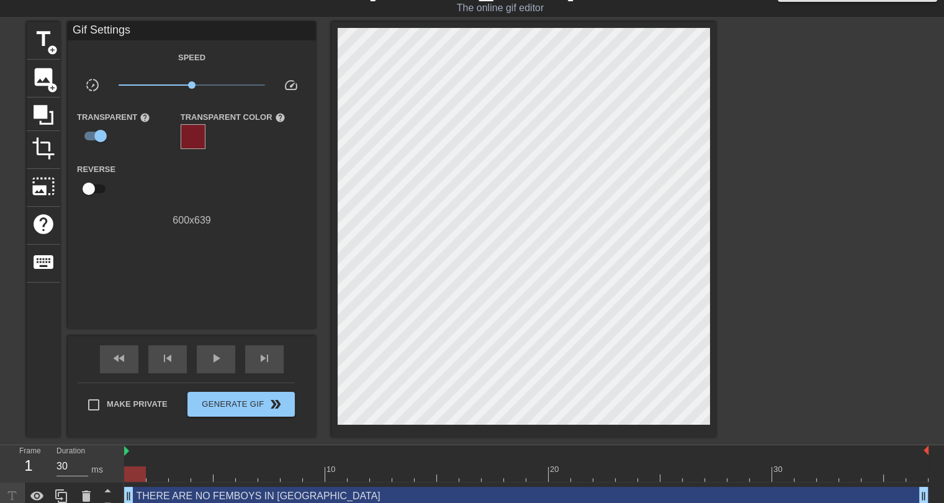
click at [817, 302] on div at bounding box center [824, 208] width 186 height 372
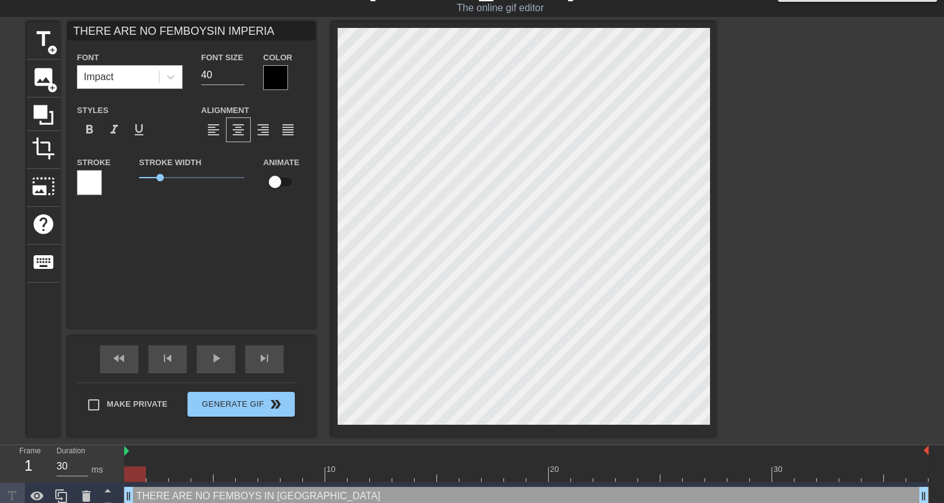
type input "THERE ARE NO FEMBOYSIN IMPERIA"
type textarea "THERE ARE NO FEMBOYS IN [GEOGRAPHIC_DATA]"
type input "THERE ARE NO FEMBOYSIN IMPERIA"
type textarea "THERE ARE NO FEMBOYSIN IMPERIA"
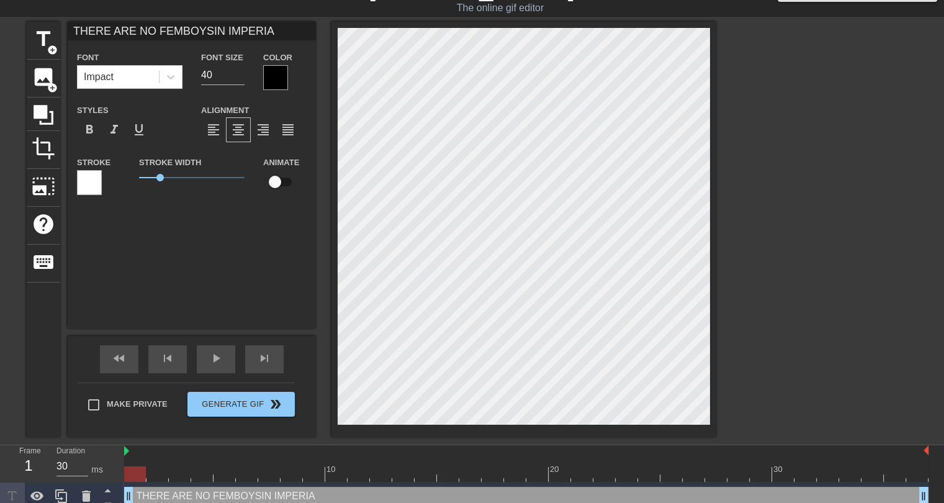
scroll to position [1, 3]
type input "THERE ARE NO FEMBOYS IN [GEOGRAPHIC_DATA]"
type textarea "THERE ARE NO FEMBOYS IN [GEOGRAPHIC_DATA]"
type input "THERE ARENO FEMBOYS IN [GEOGRAPHIC_DATA]"
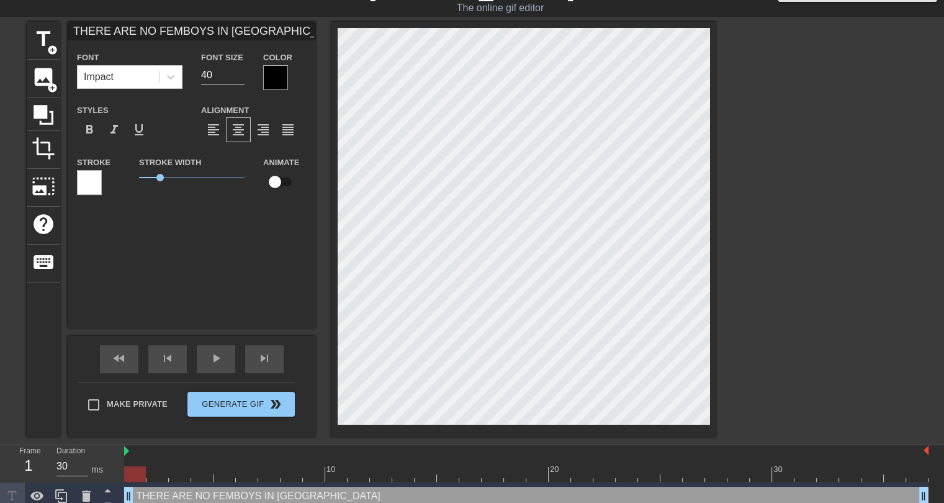
type textarea "THERE ARENO FEMBOYS IN [GEOGRAPHIC_DATA]"
type input "THERE ARENO FEMBOYS IN [GEOGRAPHIC_DATA]"
type textarea "THERE ARE NO FEMBOYS IN [GEOGRAPHIC_DATA]"
type input "THERE ARENO FEMBOYS IN [GEOGRAPHIC_DATA]"
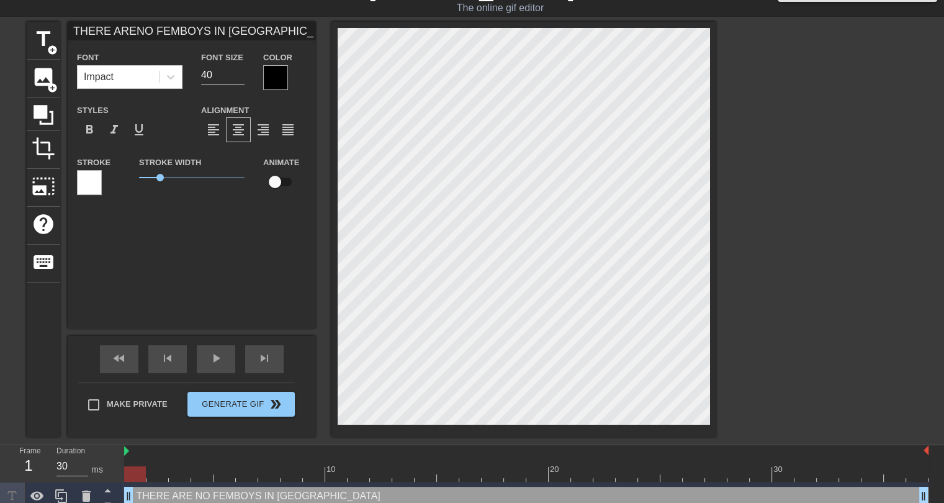
type textarea "THERE ARE NO FEMBOYS IN [GEOGRAPHIC_DATA]"
click at [799, 328] on div at bounding box center [824, 208] width 186 height 372
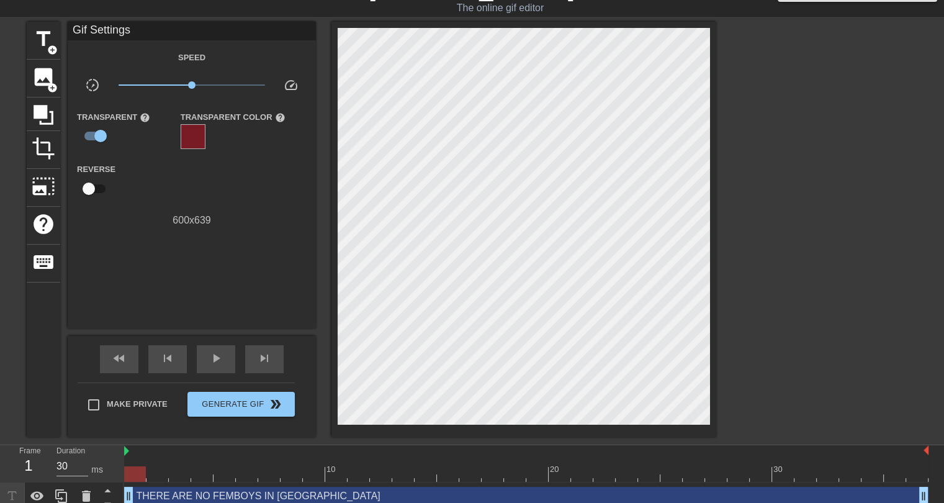
drag, startPoint x: 129, startPoint y: 478, endPoint x: 0, endPoint y: 471, distance: 129.3
click at [0, 471] on div "Frame 1 Duration 30 ms 10 20 30 THERE ARE NO FEMBOYS IN [GEOGRAPHIC_DATA] drag_…" at bounding box center [472, 491] width 944 height 93
click at [94, 140] on input "checkbox" at bounding box center [100, 136] width 71 height 24
checkbox input "false"
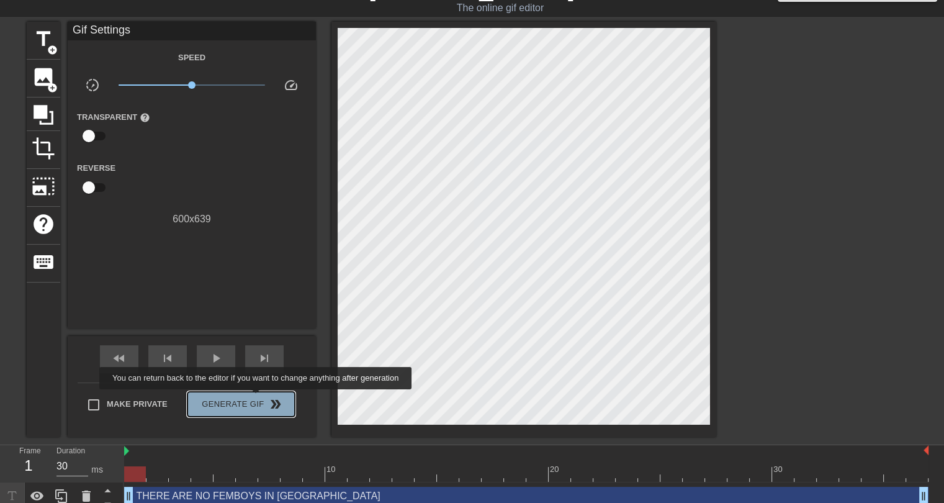
click at [257, 398] on span "Generate Gif double_arrow" at bounding box center [240, 404] width 97 height 15
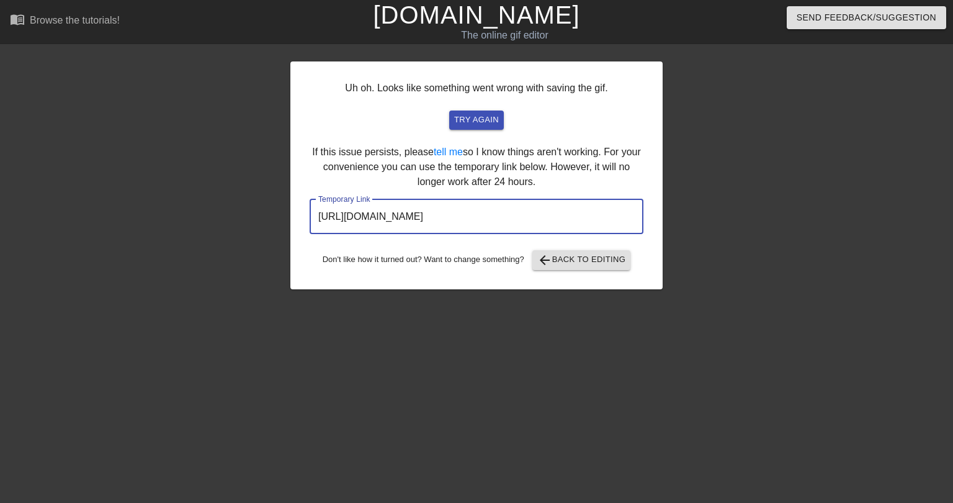
click at [609, 225] on input "[URL][DOMAIN_NAME]" at bounding box center [477, 216] width 334 height 35
click at [488, 119] on span "try again" at bounding box center [476, 120] width 45 height 14
